Goal: Information Seeking & Learning: Find specific page/section

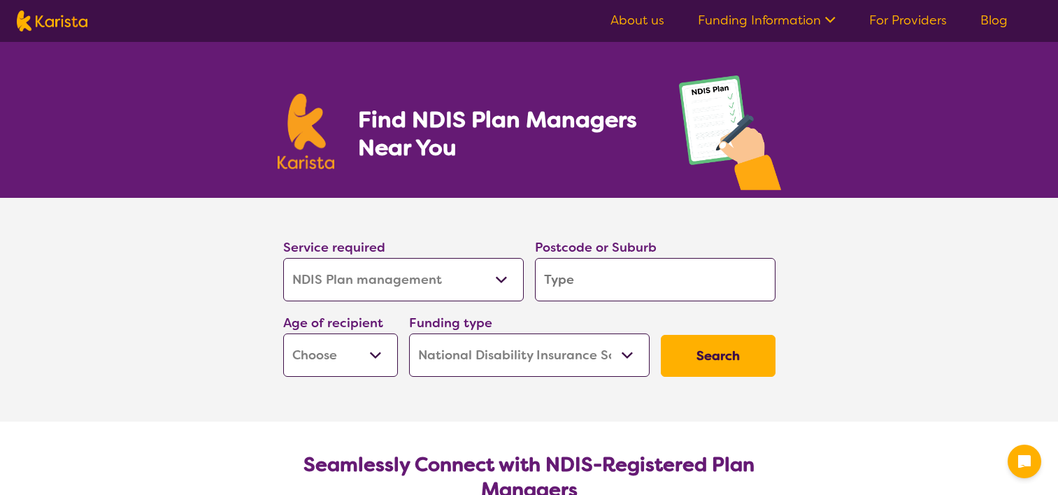
select select "NDIS Plan management"
select select "NDIS"
select select "NDIS Plan management"
select select "NDIS"
type input "2"
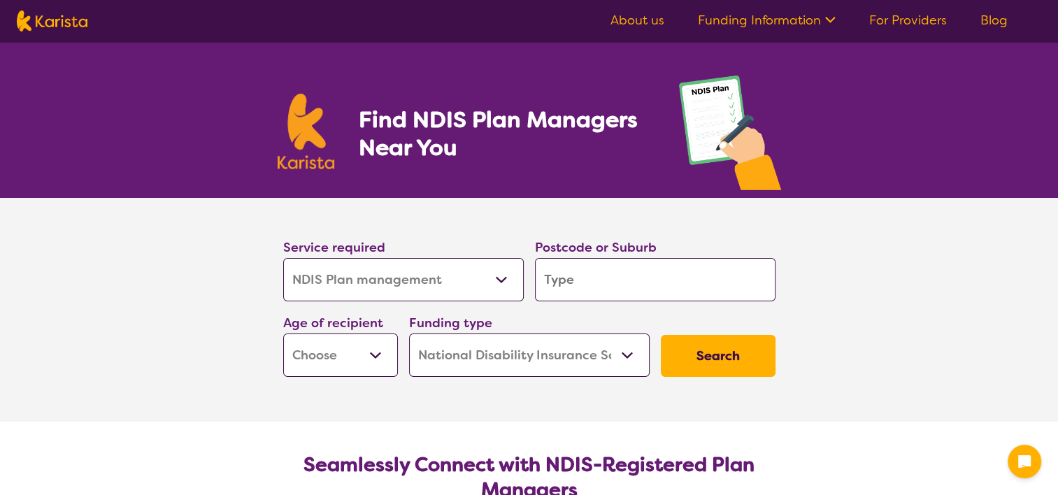
type input "2"
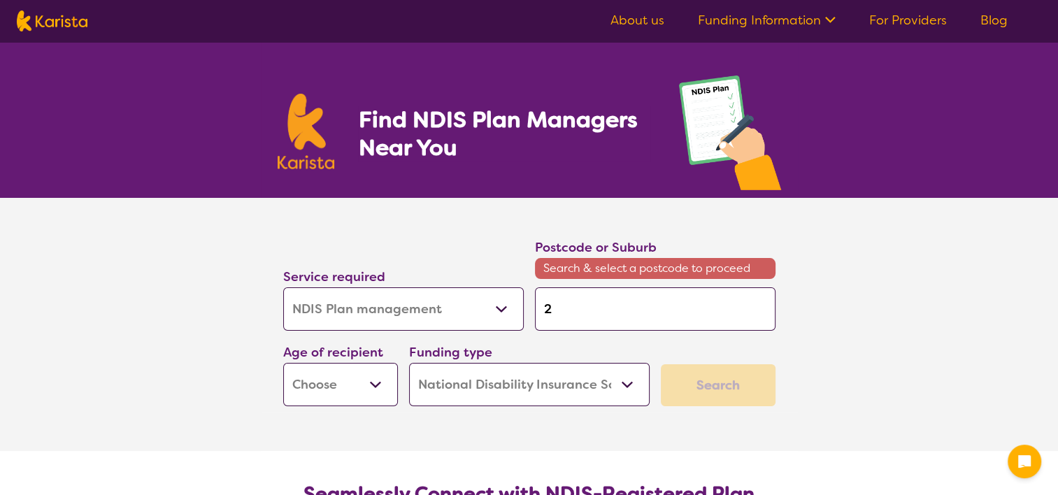
type input "28"
type input "282"
type input "2820"
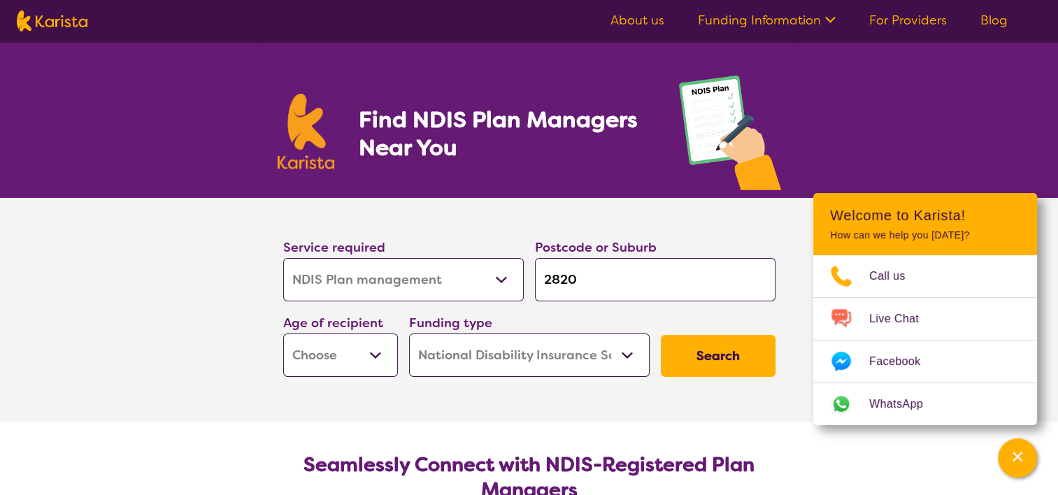
type input "2820"
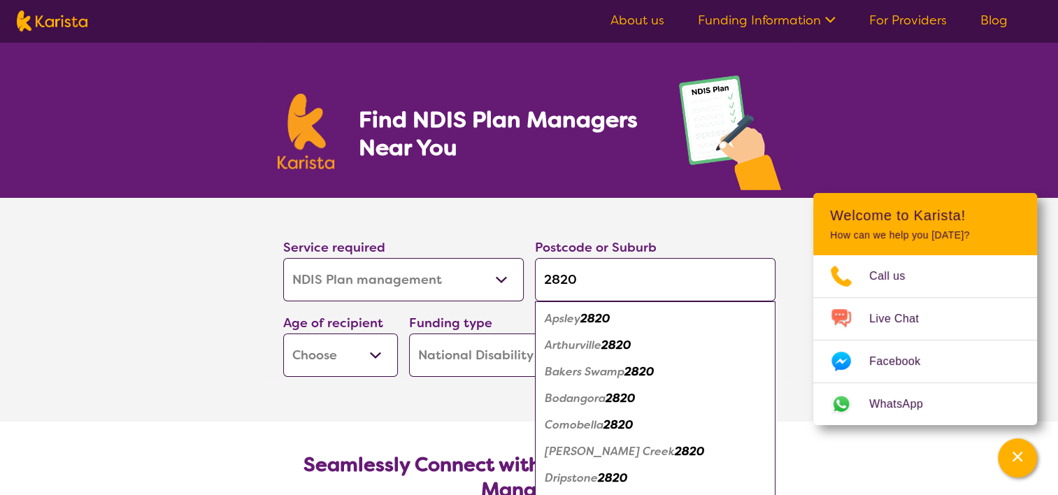
type input "2820-"
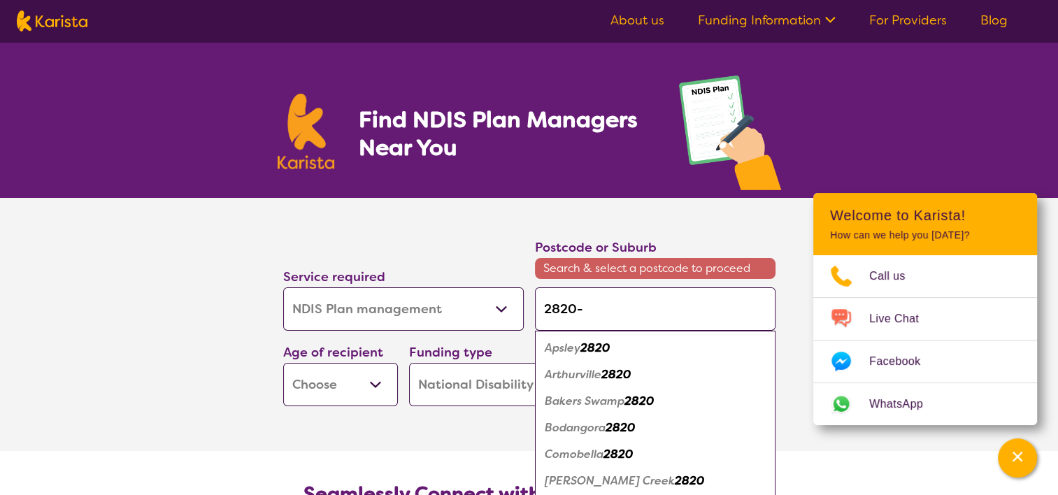
type input "2820--"
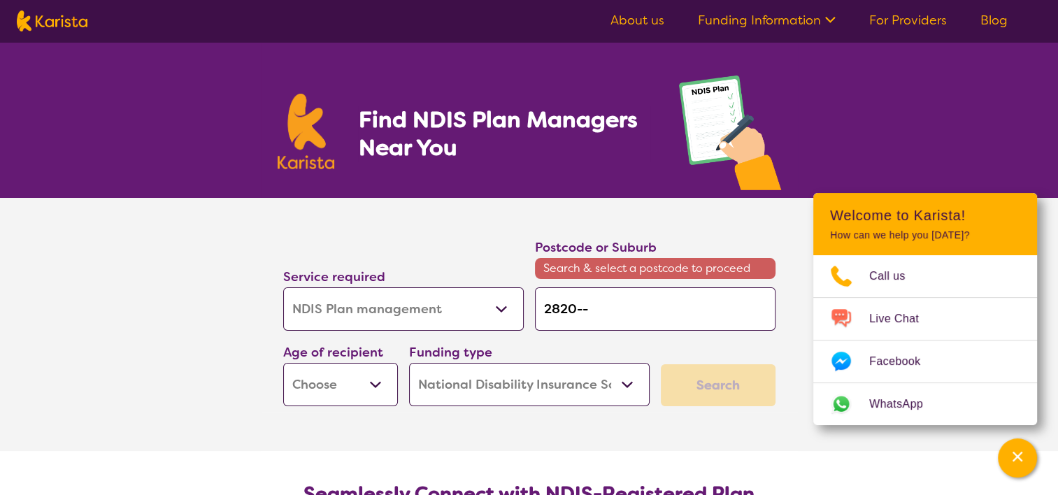
type input "2820-"
type input "2820"
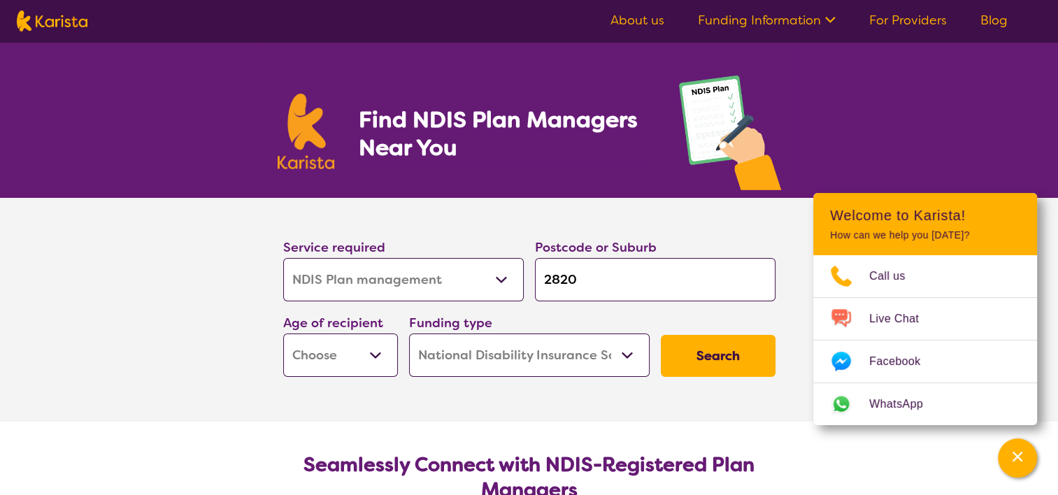
type input "282"
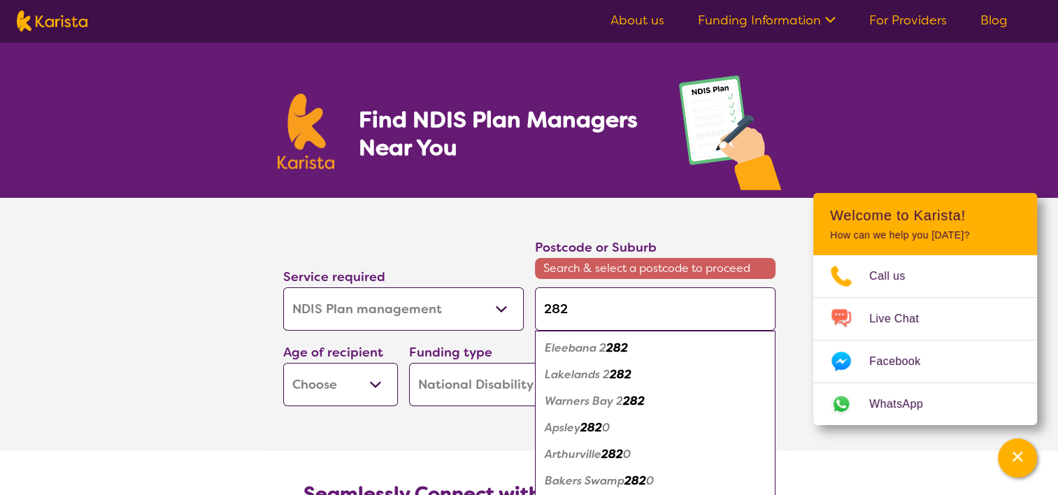
type input "28"
type input "285"
type input "2850"
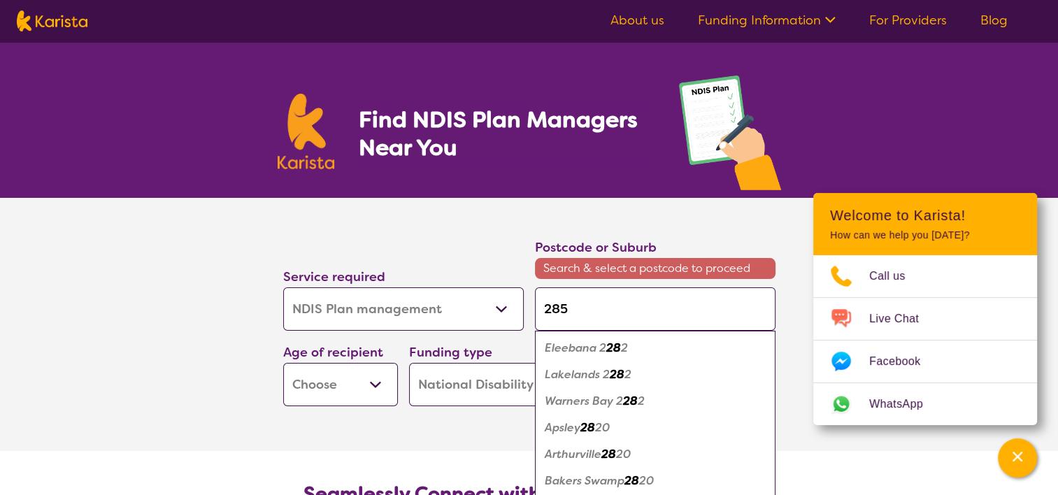
type input "2850"
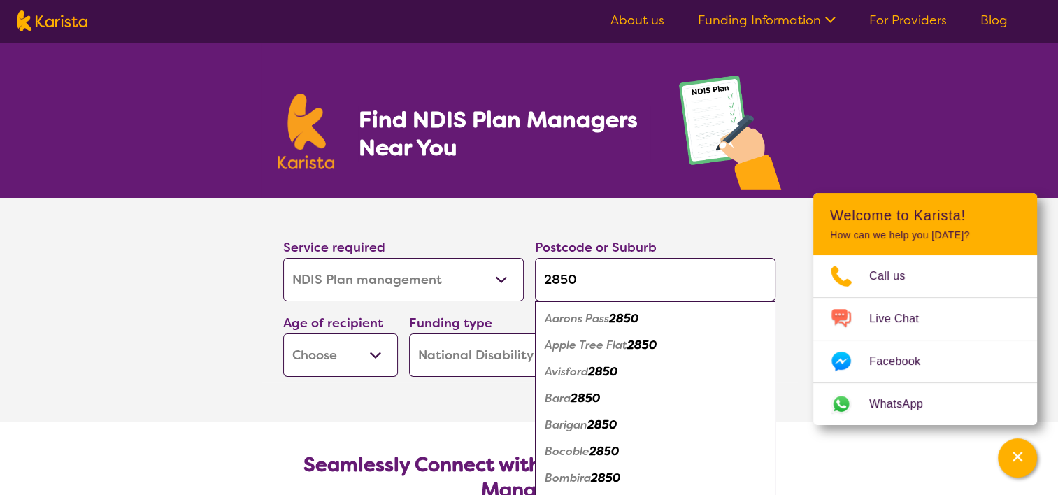
type input "2850"
click at [626, 223] on section "Service required Allied Health Assistant Assessment ([MEDICAL_DATA] or [MEDICAL…" at bounding box center [529, 290] width 537 height 185
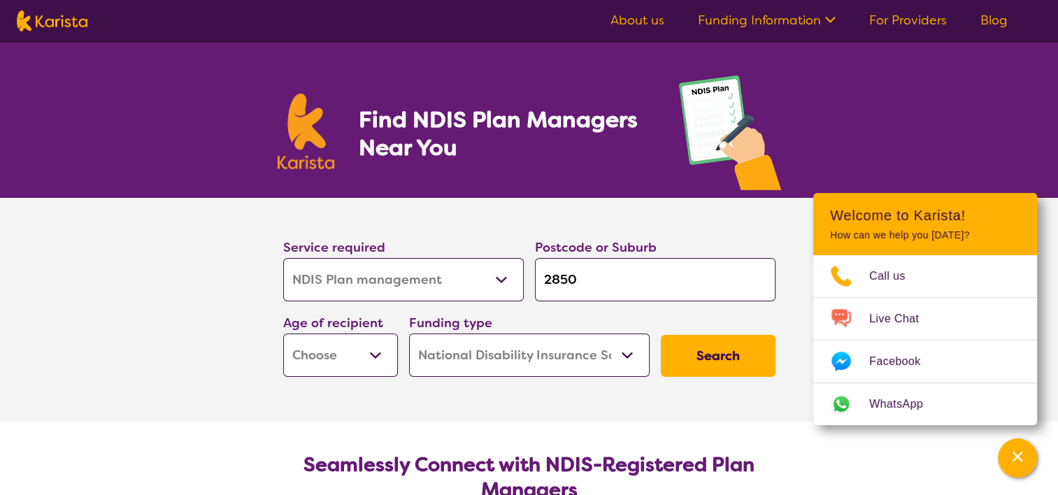
click at [494, 353] on select "Home Care Package (HCP) National Disability Insurance Scheme (NDIS) I don't know" at bounding box center [529, 355] width 241 height 43
click at [345, 355] on select "Early Childhood - 0 to 9 Child - 10 to 11 Adolescent - 12 to 17 Adult - 18 to 6…" at bounding box center [340, 355] width 115 height 43
select select "EC"
click at [283, 334] on select "Early Childhood - 0 to 9 Child - 10 to 11 Adolescent - 12 to 17 Adult - 18 to 6…" at bounding box center [340, 355] width 115 height 43
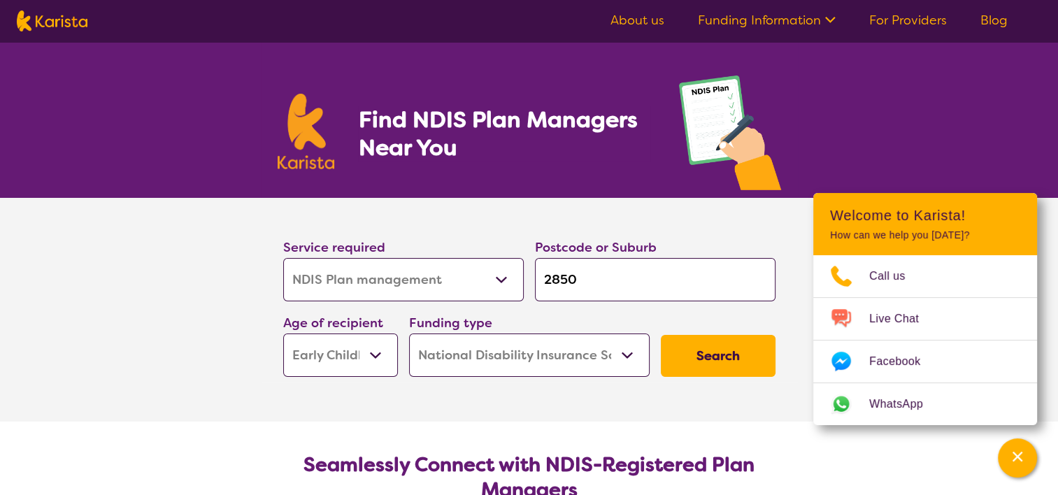
select select "EC"
click at [760, 359] on button "Search" at bounding box center [718, 356] width 115 height 42
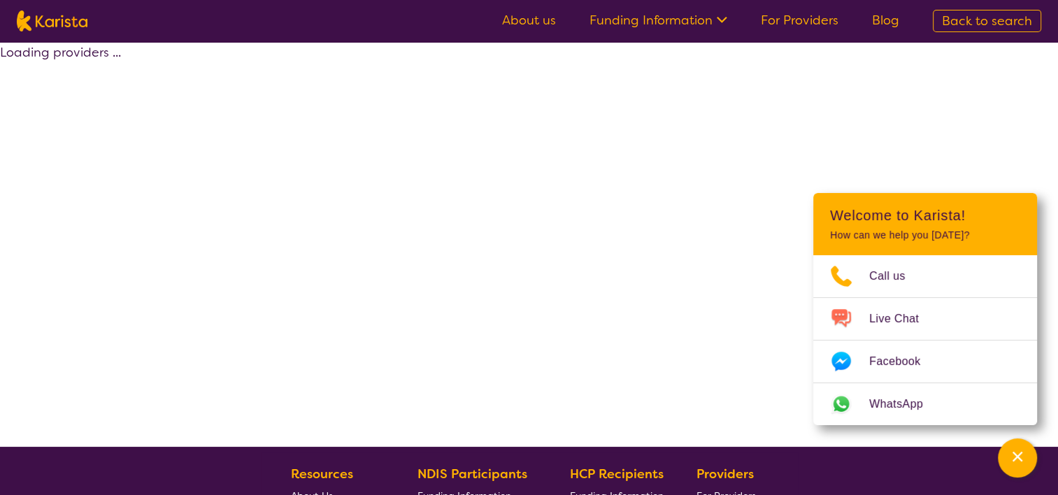
select select "by_score"
